Goal: Task Accomplishment & Management: Manage account settings

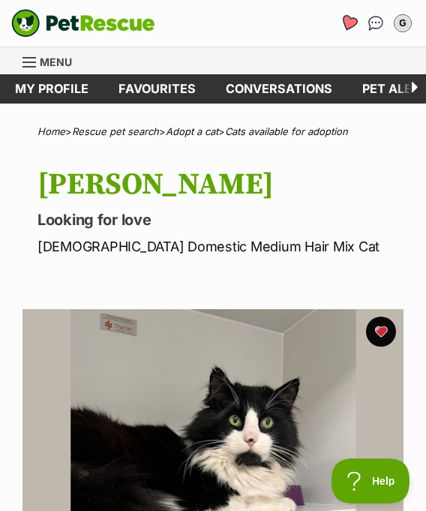
click at [358, 17] on icon "Favourites" at bounding box center [349, 22] width 18 height 17
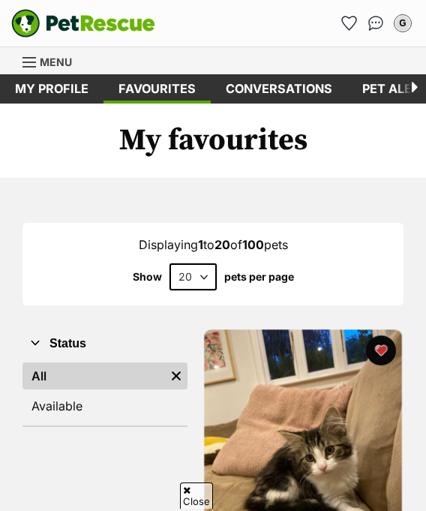
scroll to position [586, 0]
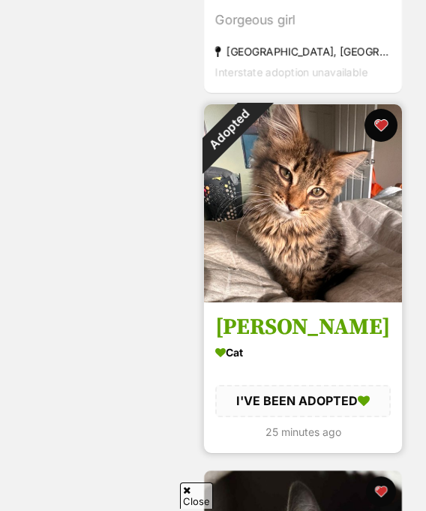
click at [383, 109] on button "favourite" at bounding box center [381, 125] width 33 height 33
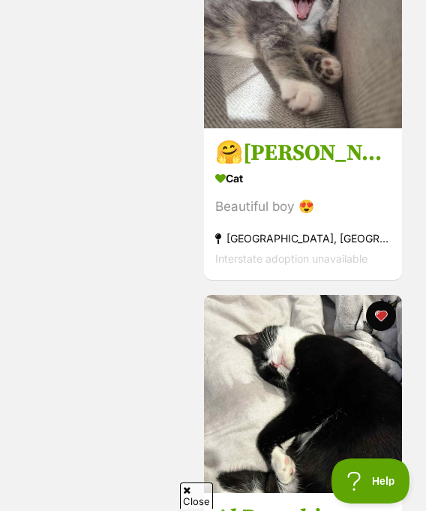
scroll to position [3194, 0]
